Goal: Task Accomplishment & Management: Complete application form

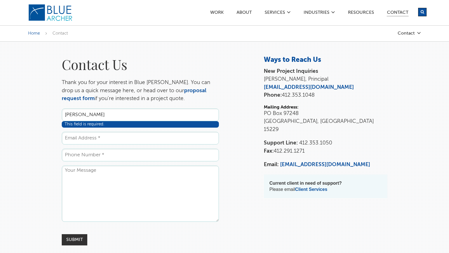
type input "Brenda Cruz"
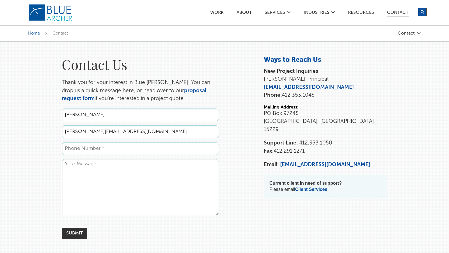
type input "b.cruz@virtualhelppartner.com"
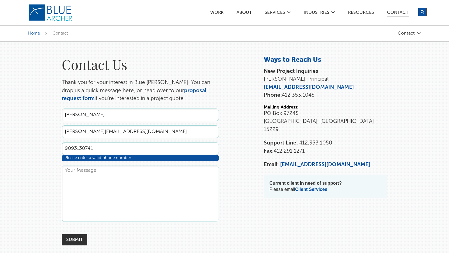
type input "9093130741"
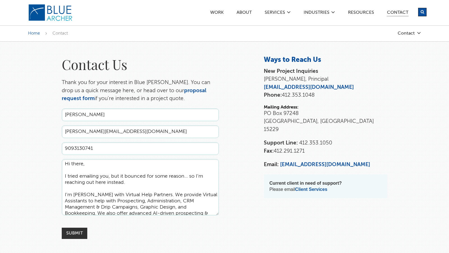
scroll to position [19, 0]
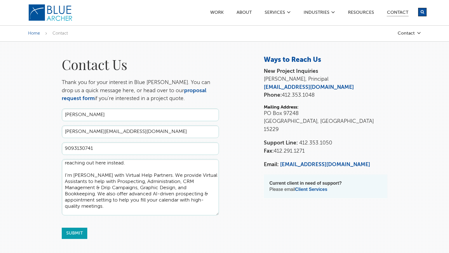
type textarea "Hi there, I tried emailing you, but it bounced for some reason... so I’m reachi…"
click at [74, 233] on input "Submit" at bounding box center [75, 232] width 26 height 11
